Goal: Book appointment/travel/reservation

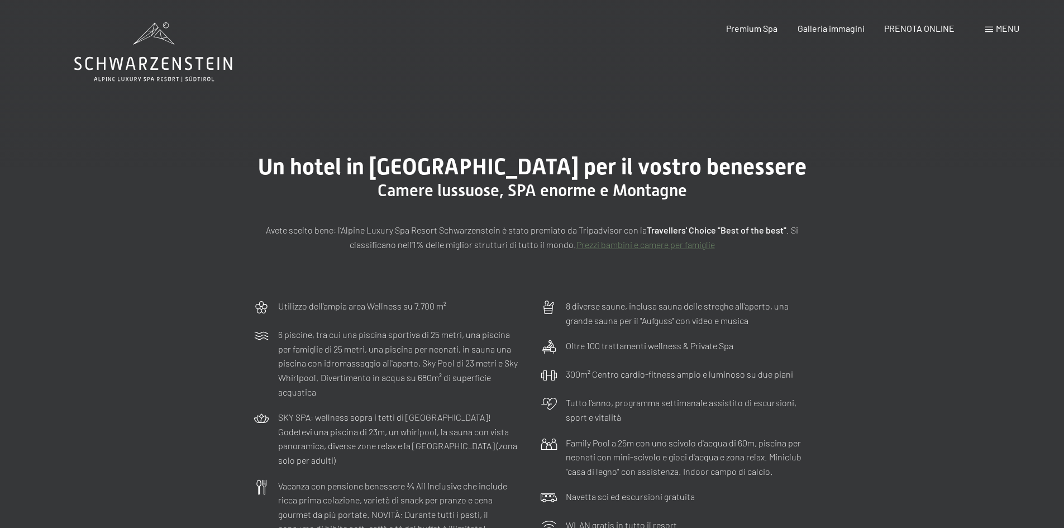
click at [158, 65] on icon at bounding box center [153, 52] width 158 height 60
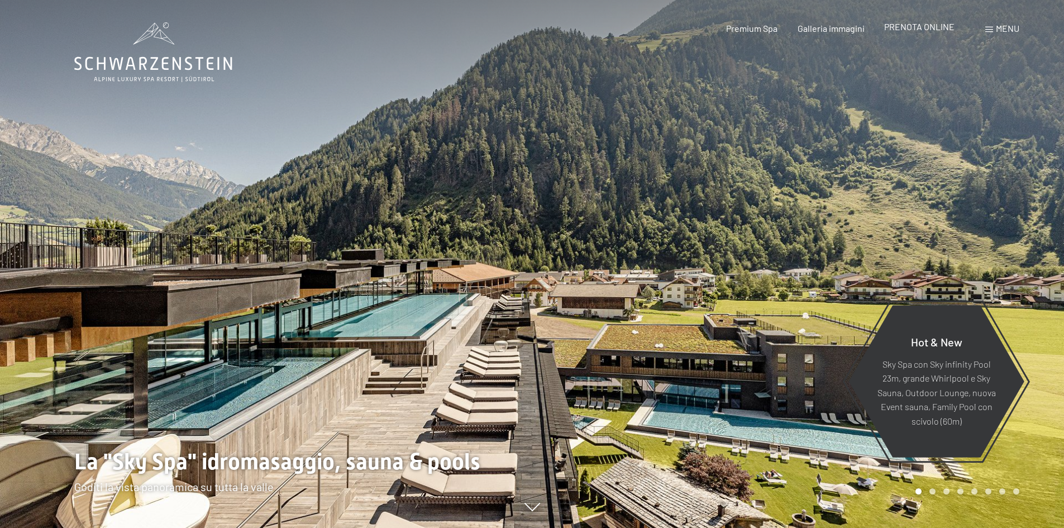
click at [916, 28] on span "PRENOTA ONLINE" at bounding box center [919, 26] width 70 height 11
click at [920, 23] on span "PRENOTA ONLINE" at bounding box center [919, 26] width 70 height 11
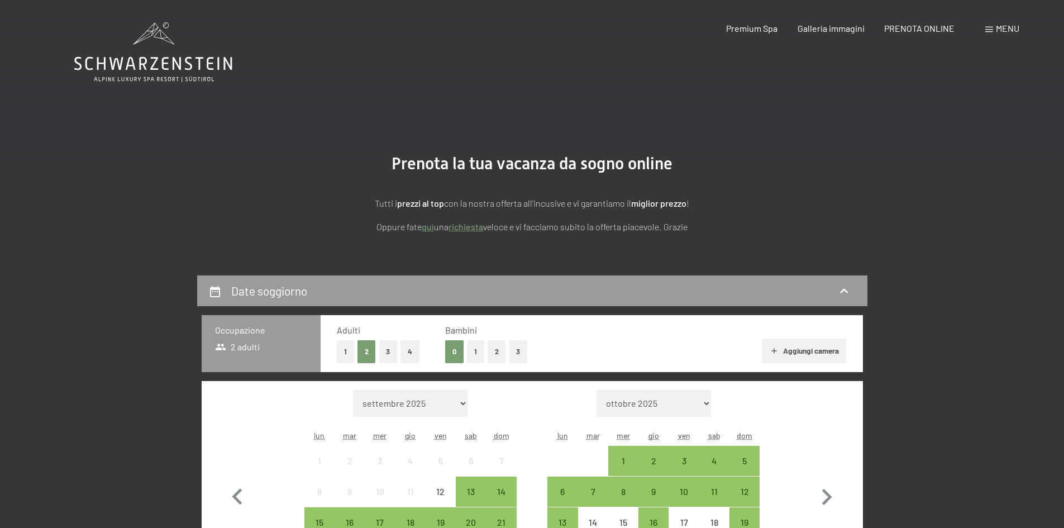
click at [1004, 32] on span "Menu" at bounding box center [1007, 28] width 23 height 11
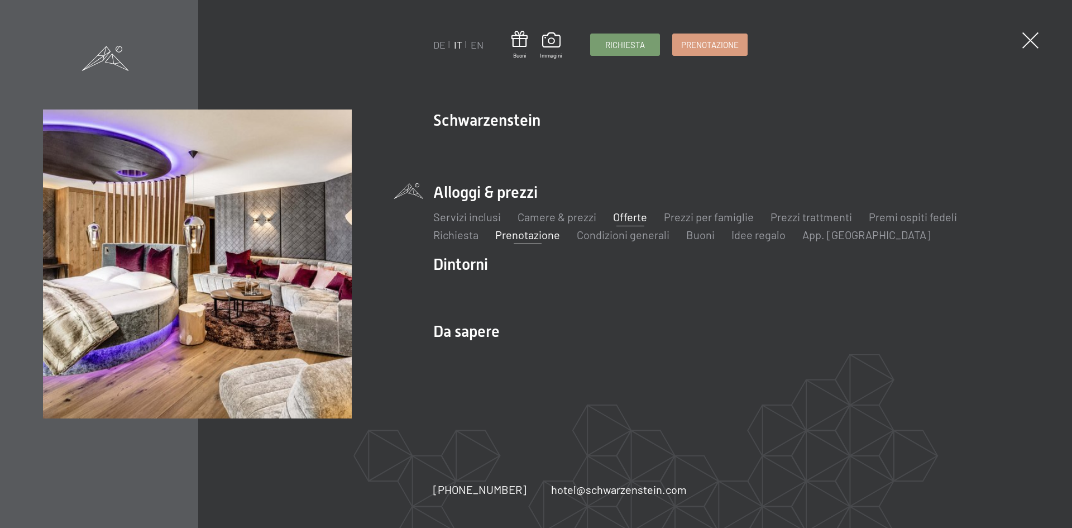
click at [624, 222] on link "Offerte" at bounding box center [630, 216] width 34 height 13
click at [698, 219] on link "Prezzi per famiglie" at bounding box center [709, 216] width 90 height 13
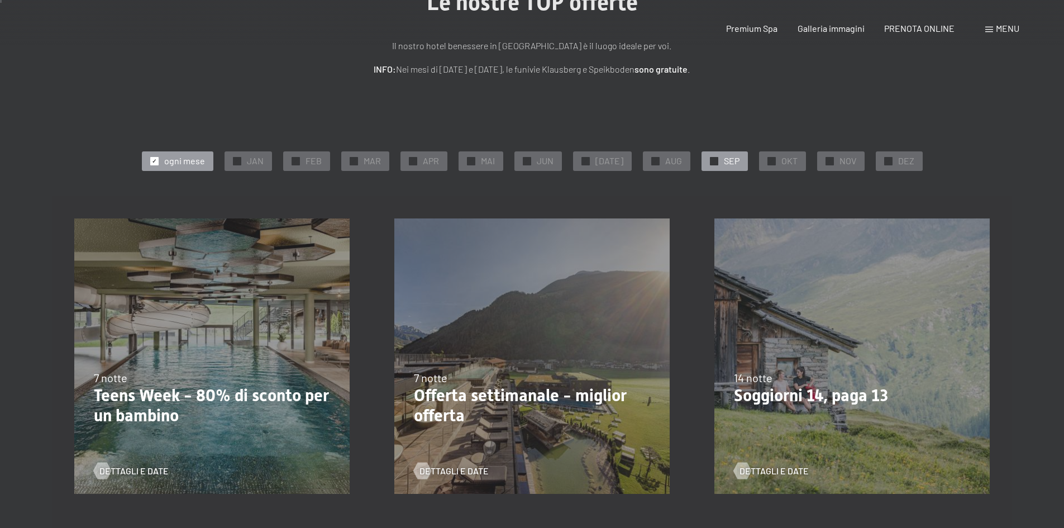
scroll to position [223, 0]
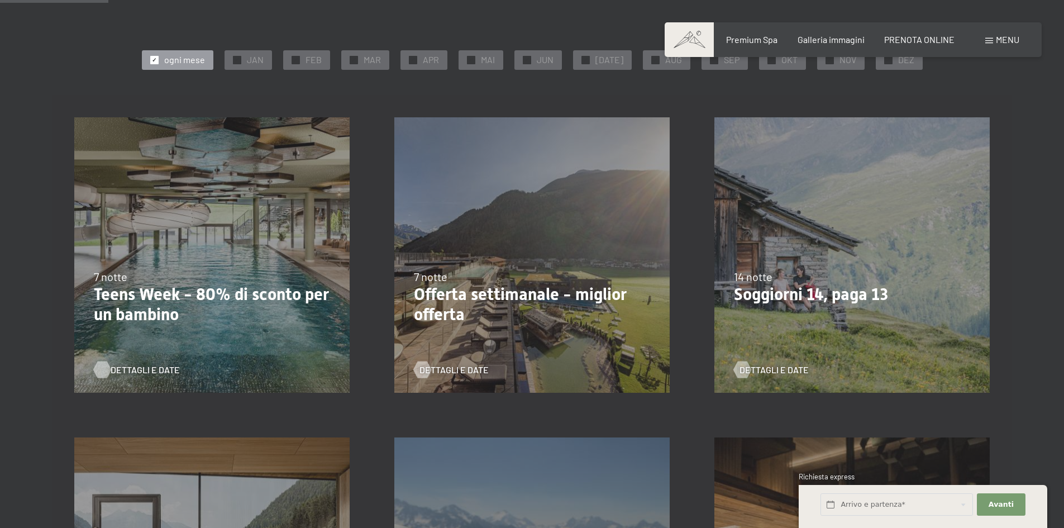
click at [128, 371] on span "Dettagli e Date" at bounding box center [145, 370] width 69 height 12
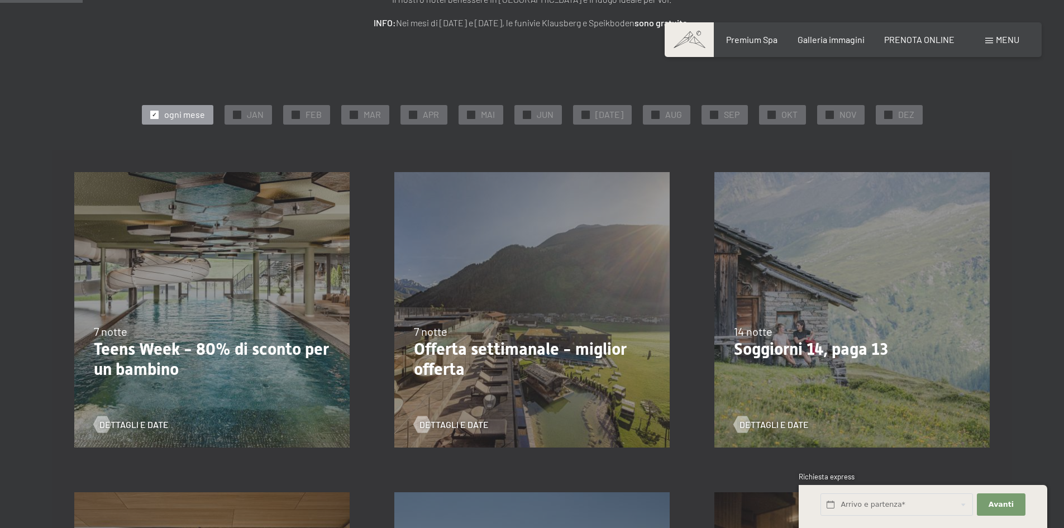
scroll to position [168, 0]
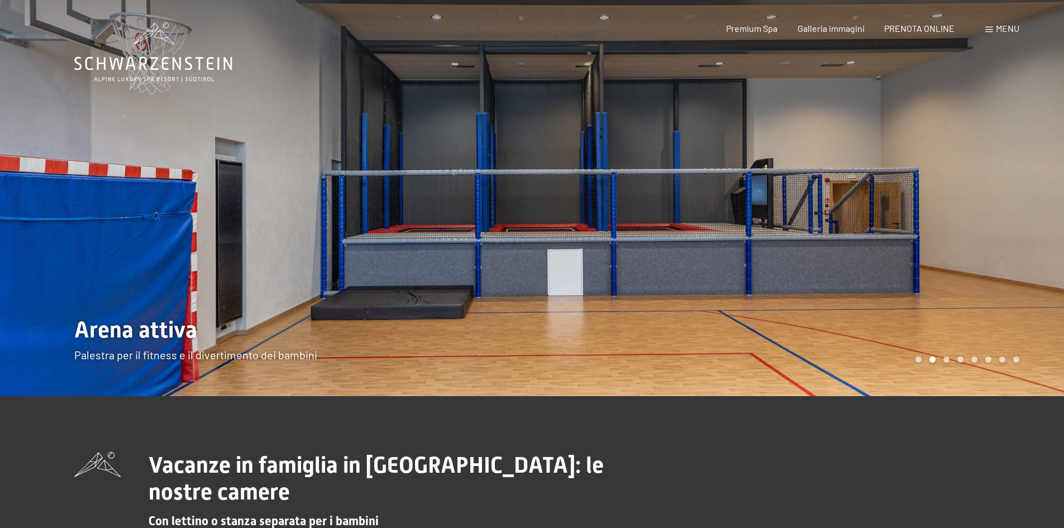
click at [1016, 265] on div at bounding box center [798, 198] width 532 height 396
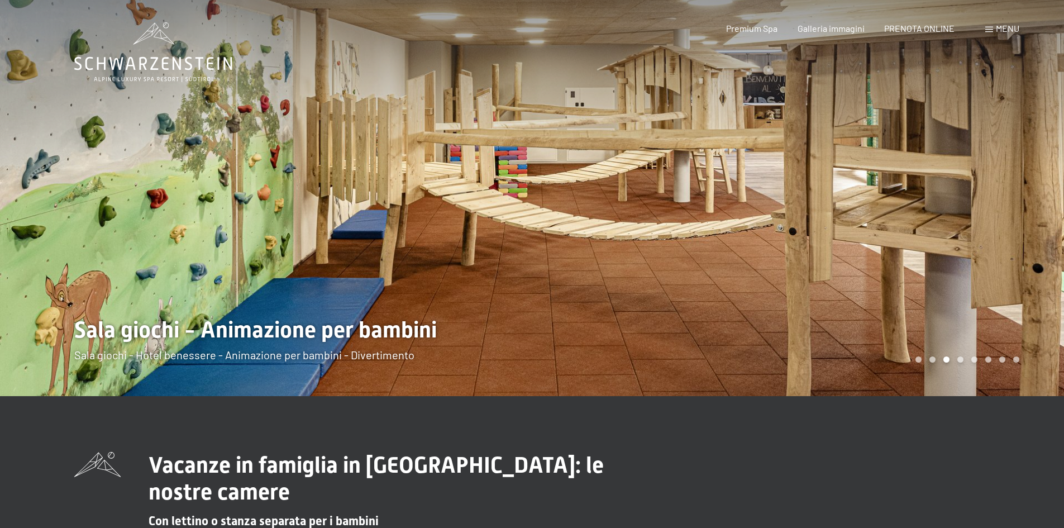
click at [1016, 265] on div at bounding box center [798, 198] width 532 height 396
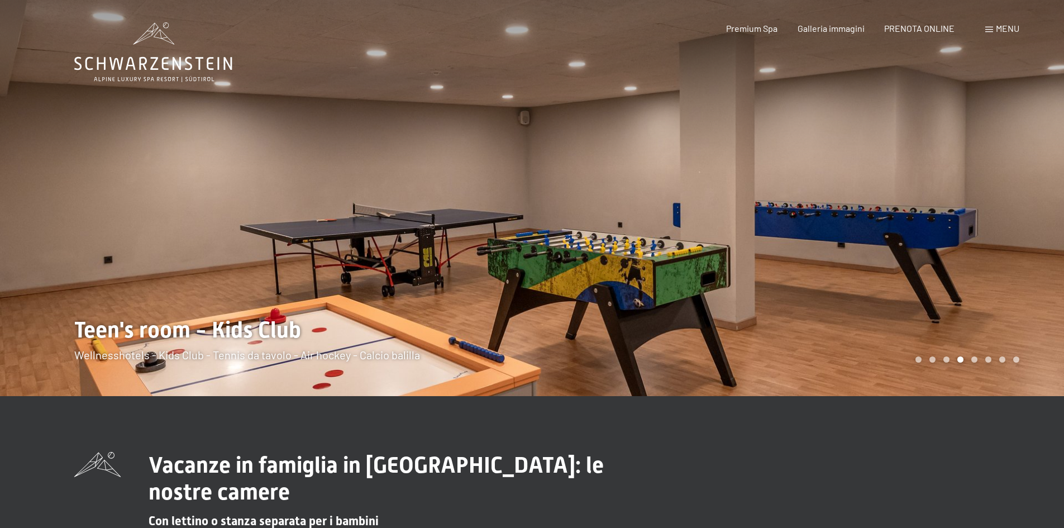
click at [1016, 265] on div at bounding box center [798, 198] width 532 height 396
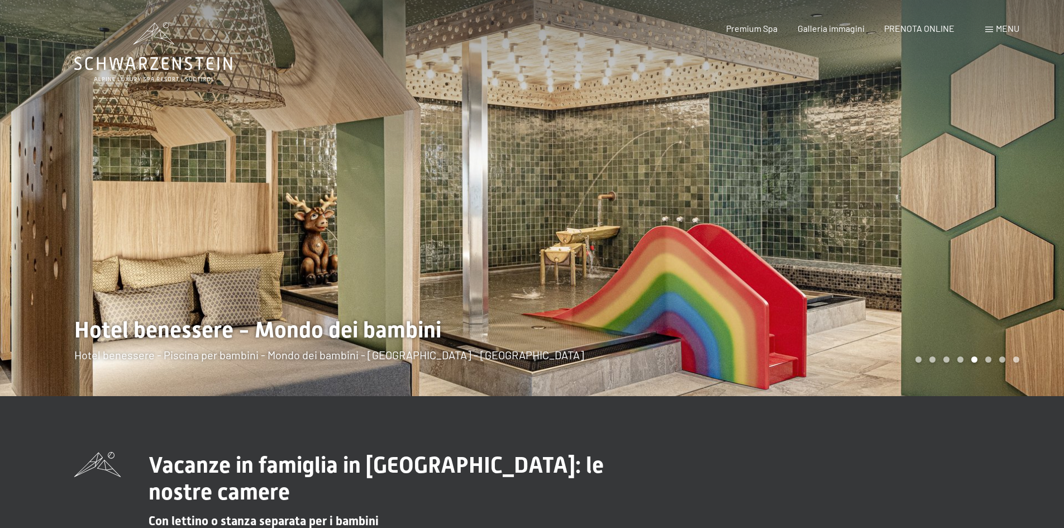
click at [1016, 265] on div at bounding box center [798, 198] width 532 height 396
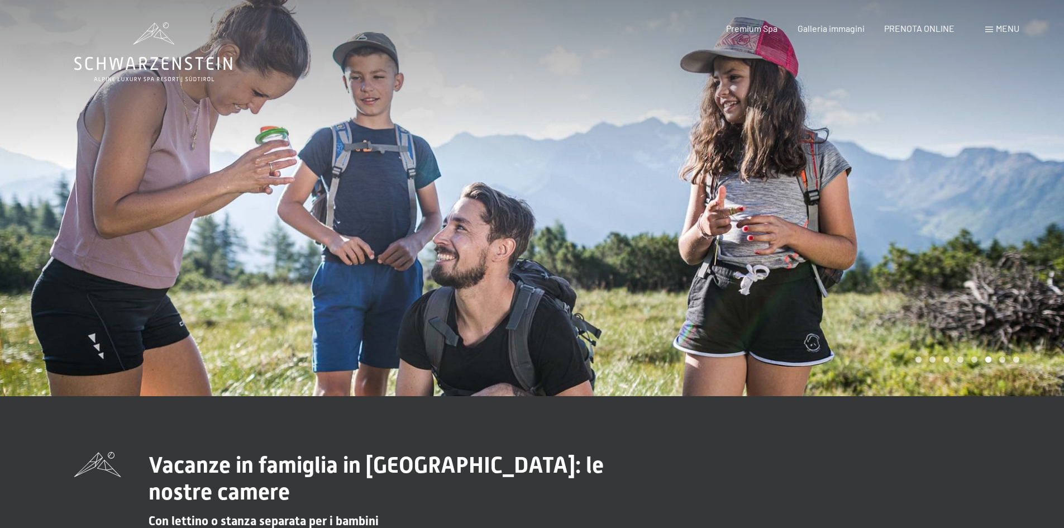
click at [1016, 265] on div at bounding box center [798, 198] width 532 height 396
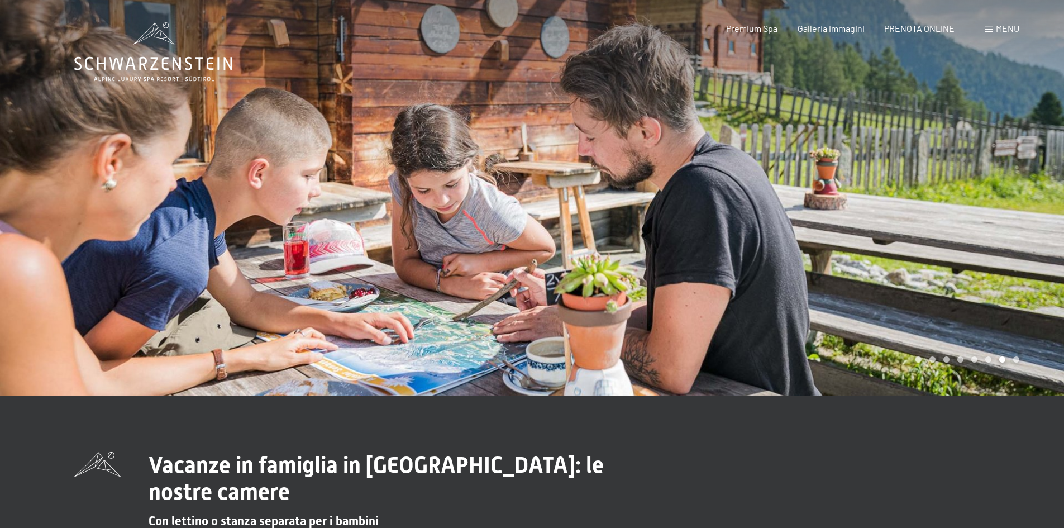
click at [1016, 265] on div at bounding box center [798, 198] width 532 height 396
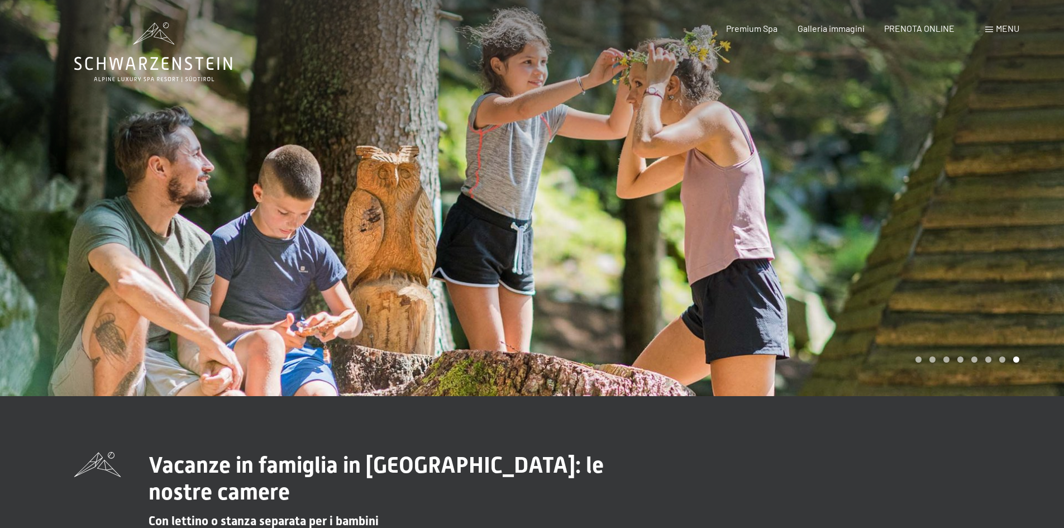
click at [1016, 265] on div at bounding box center [798, 198] width 532 height 396
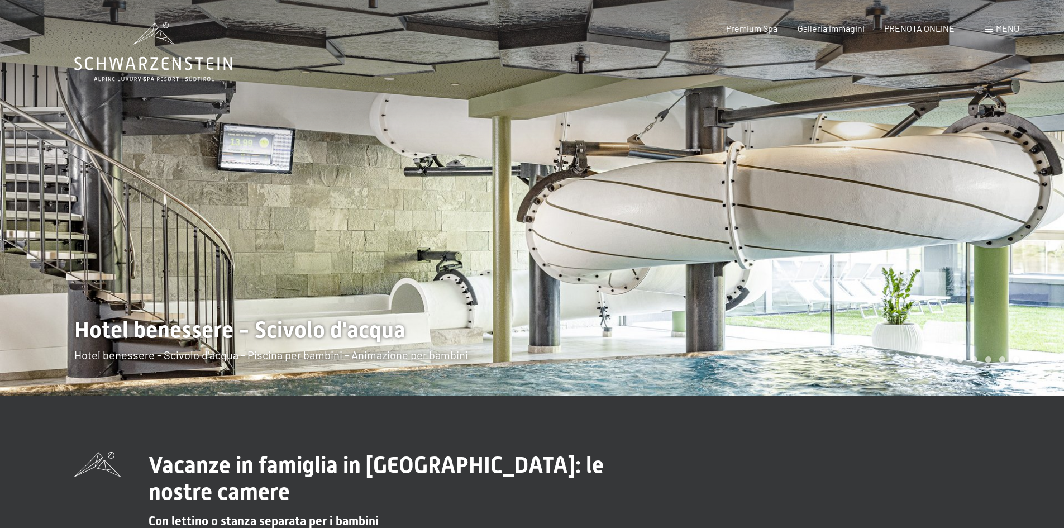
click at [1016, 265] on div at bounding box center [798, 198] width 532 height 396
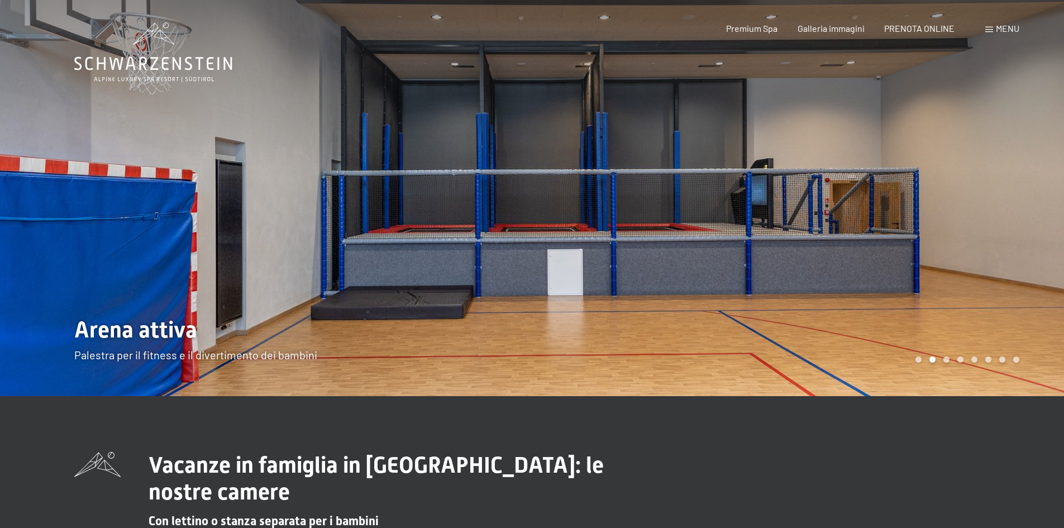
click at [1016, 265] on div at bounding box center [798, 198] width 532 height 396
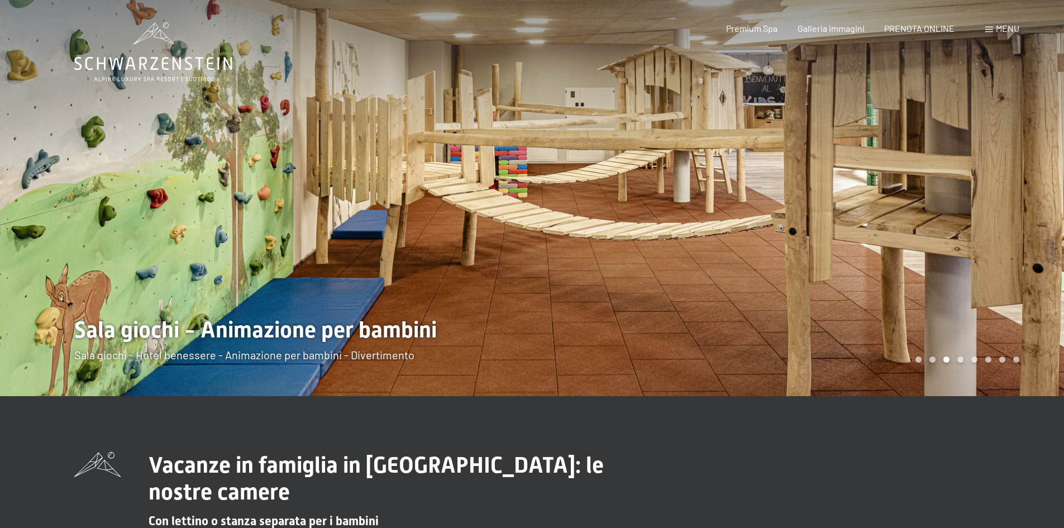
click at [1016, 265] on div at bounding box center [798, 198] width 532 height 396
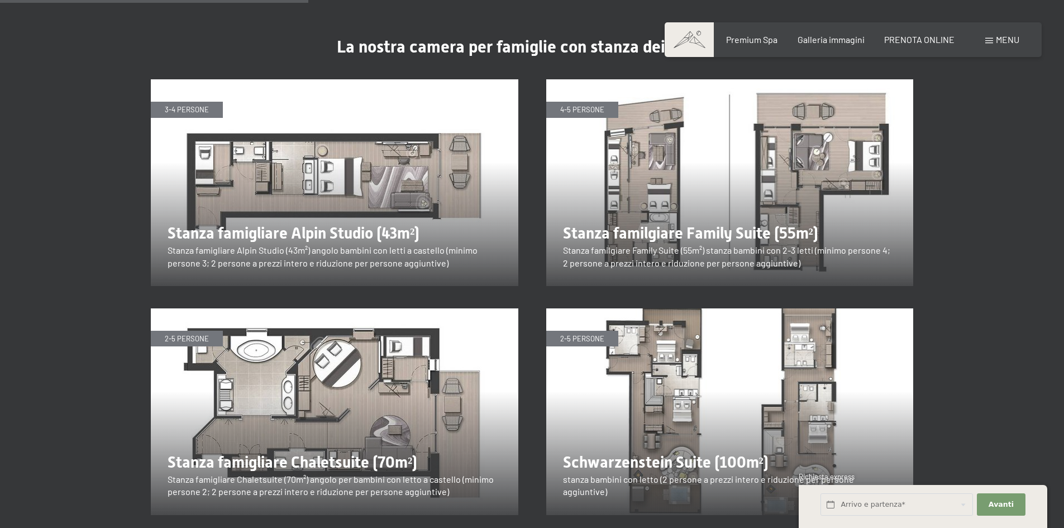
scroll to position [1396, 0]
